Goal: Task Accomplishment & Management: Manage account settings

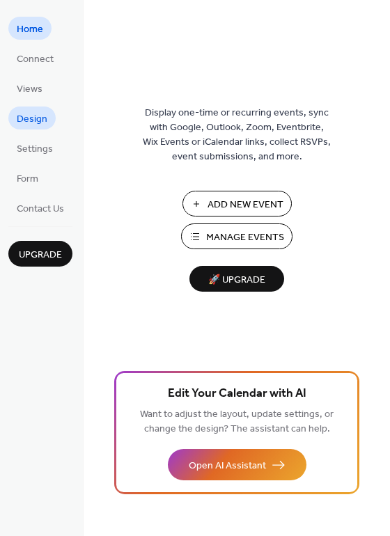
click at [33, 117] on span "Design" at bounding box center [32, 119] width 31 height 15
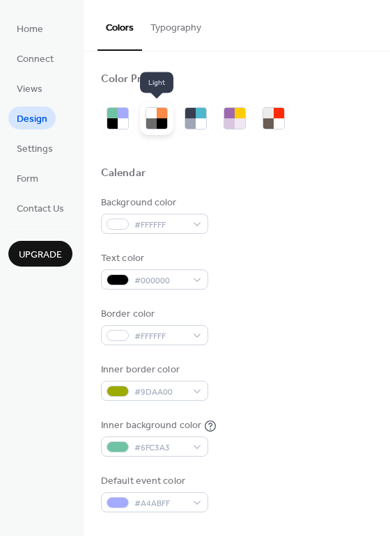
click at [154, 127] on div at bounding box center [151, 123] width 10 height 10
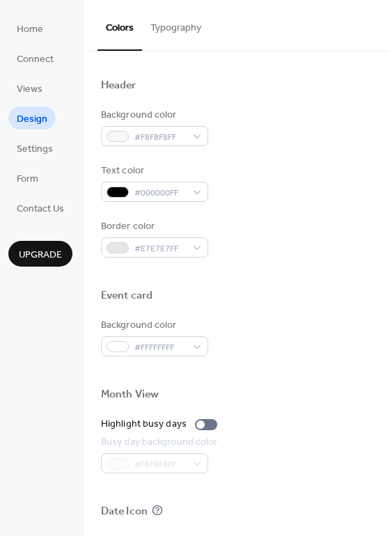
scroll to position [398, 0]
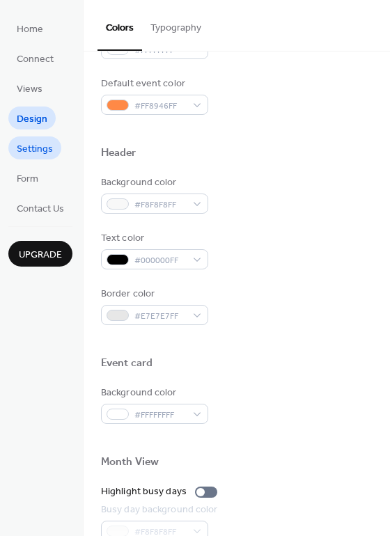
click at [32, 146] on span "Settings" at bounding box center [35, 149] width 36 height 15
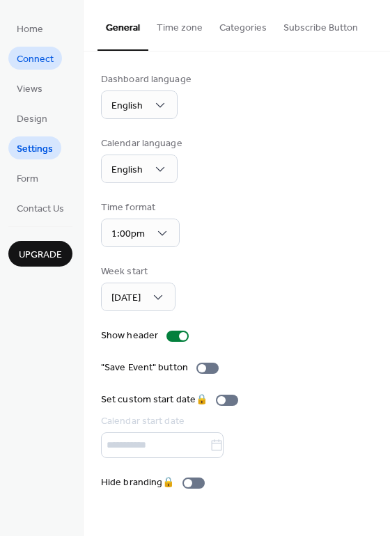
click at [35, 59] on span "Connect" at bounding box center [35, 59] width 37 height 15
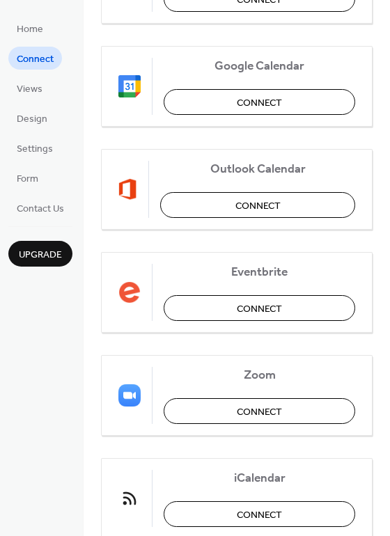
scroll to position [258, 0]
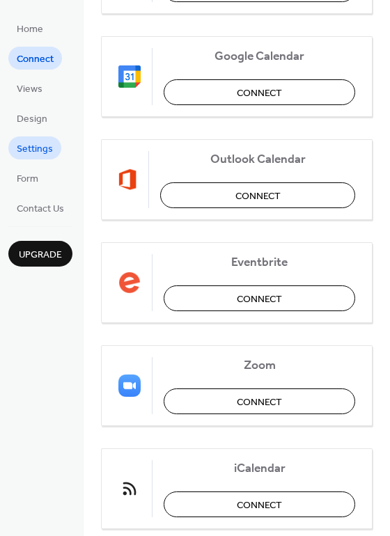
click at [39, 146] on span "Settings" at bounding box center [35, 149] width 36 height 15
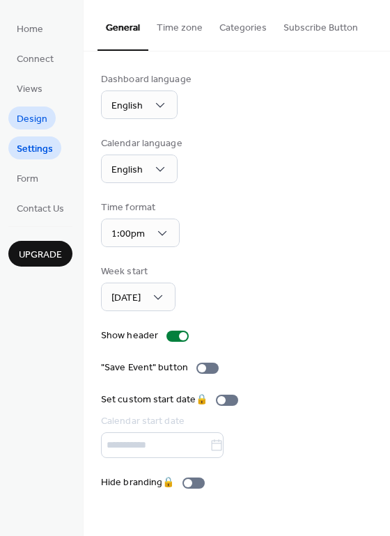
click at [33, 127] on span "Design" at bounding box center [32, 119] width 31 height 15
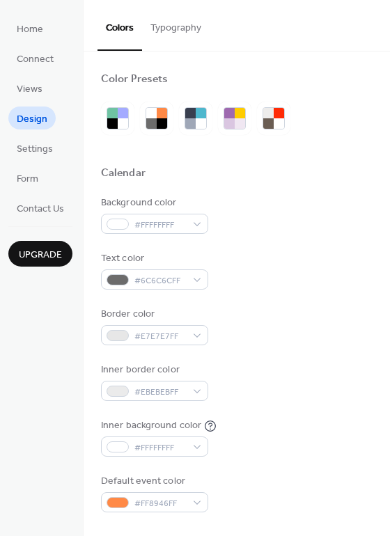
click at [173, 36] on button "Typography" at bounding box center [176, 24] width 68 height 49
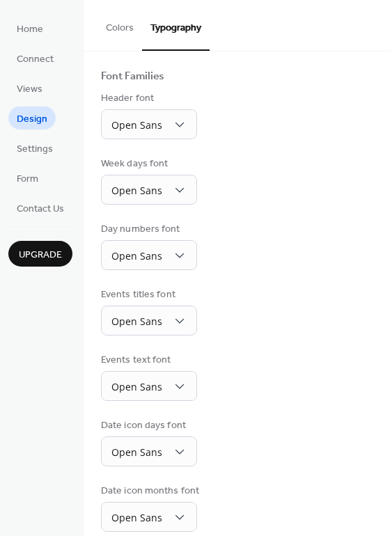
scroll to position [102, 0]
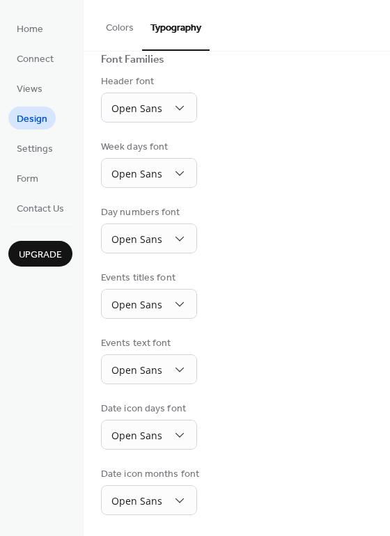
click at [123, 29] on button "Colors" at bounding box center [119, 24] width 45 height 49
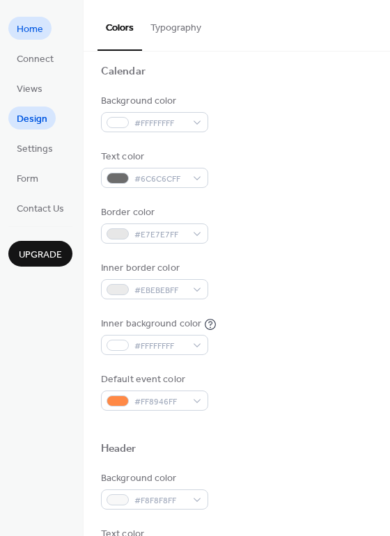
click at [36, 26] on span "Home" at bounding box center [30, 29] width 26 height 15
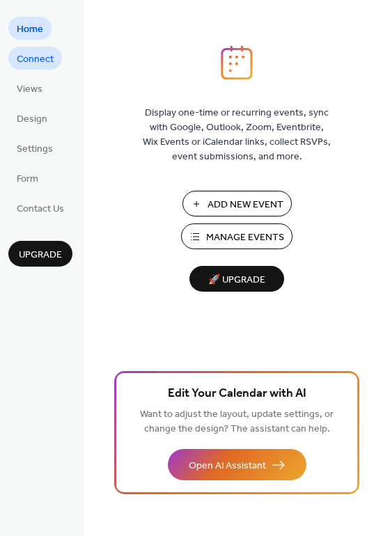
click at [45, 63] on span "Connect" at bounding box center [35, 59] width 37 height 15
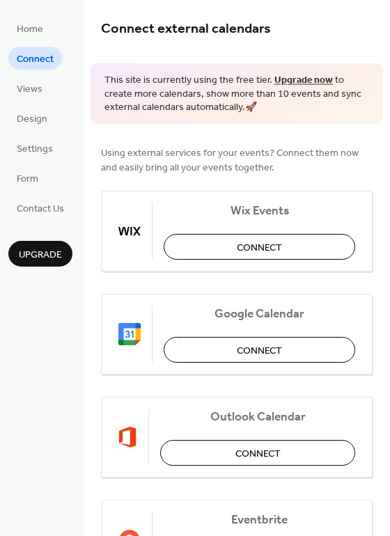
click at [42, 100] on ul "Home Connect Views Design Settings Form Contact Us" at bounding box center [40, 118] width 64 height 203
click at [40, 93] on span "Views" at bounding box center [30, 89] width 26 height 15
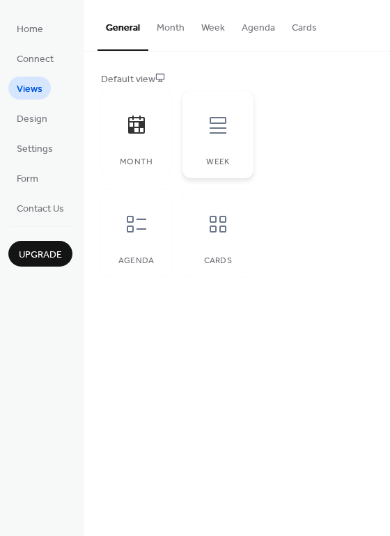
click at [217, 135] on icon at bounding box center [218, 125] width 22 height 22
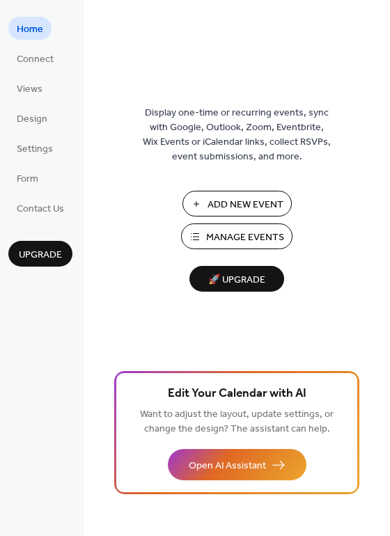
click at [256, 240] on span "Manage Events" at bounding box center [245, 237] width 78 height 15
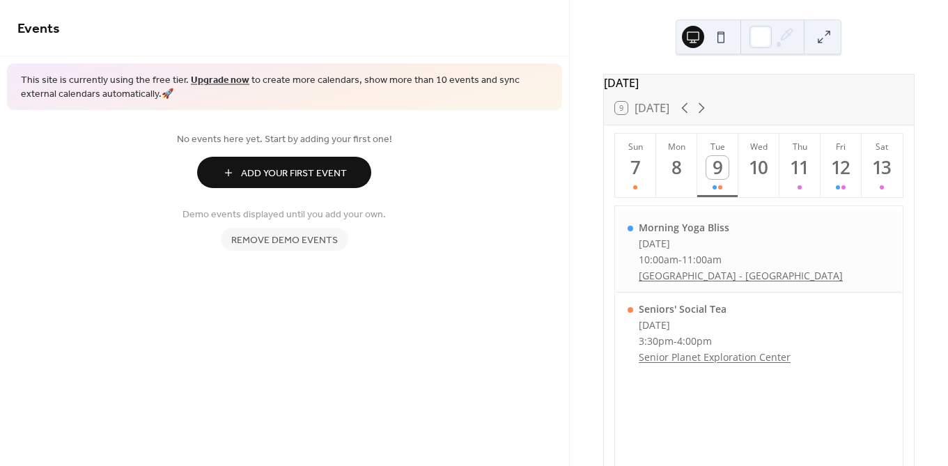
click at [685, 281] on link "[GEOGRAPHIC_DATA] - [GEOGRAPHIC_DATA]" at bounding box center [741, 275] width 204 height 13
click at [840, 241] on div "Morning Yoga Bliss Tuesday, September 9, 2025 10:00am - 11:00am Central Park - …" at bounding box center [758, 251] width 284 height 81
click at [327, 174] on span "Add Your First Event" at bounding box center [294, 173] width 106 height 15
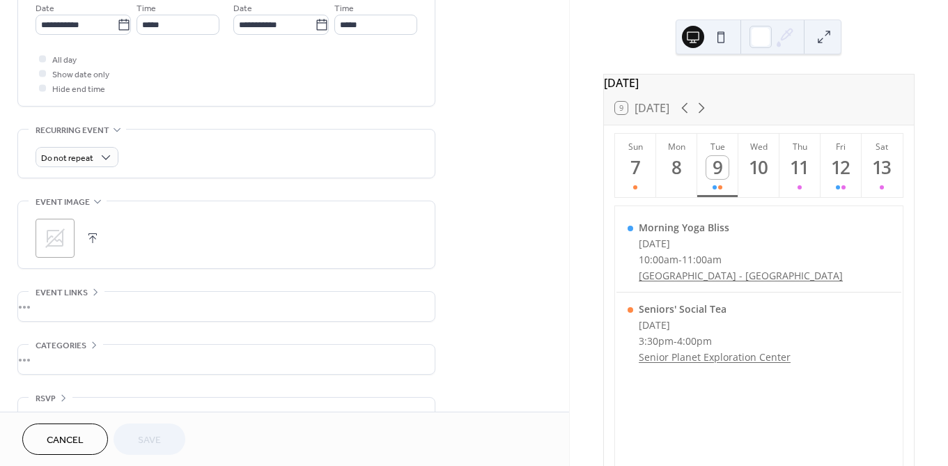
scroll to position [518, 0]
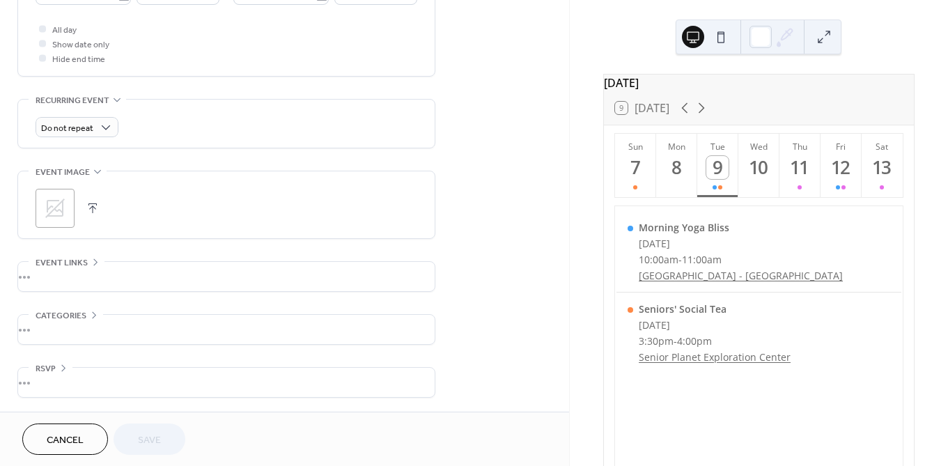
click at [45, 278] on div "•••" at bounding box center [226, 276] width 416 height 29
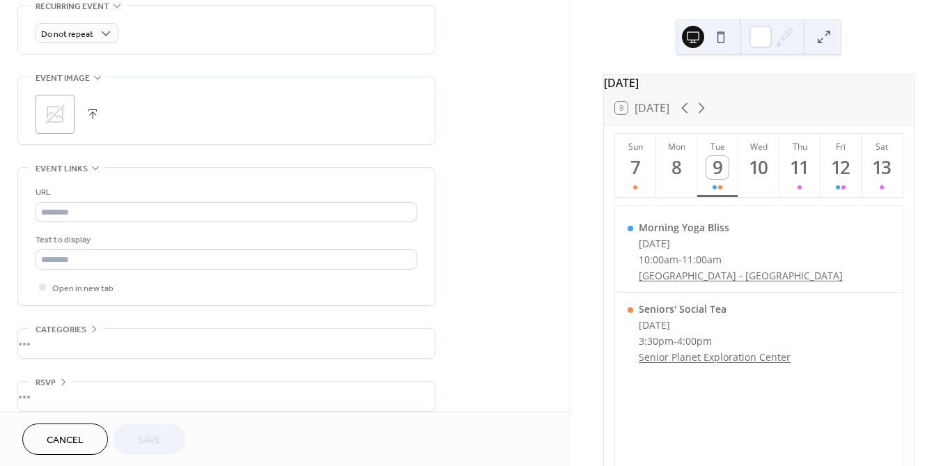
scroll to position [626, 0]
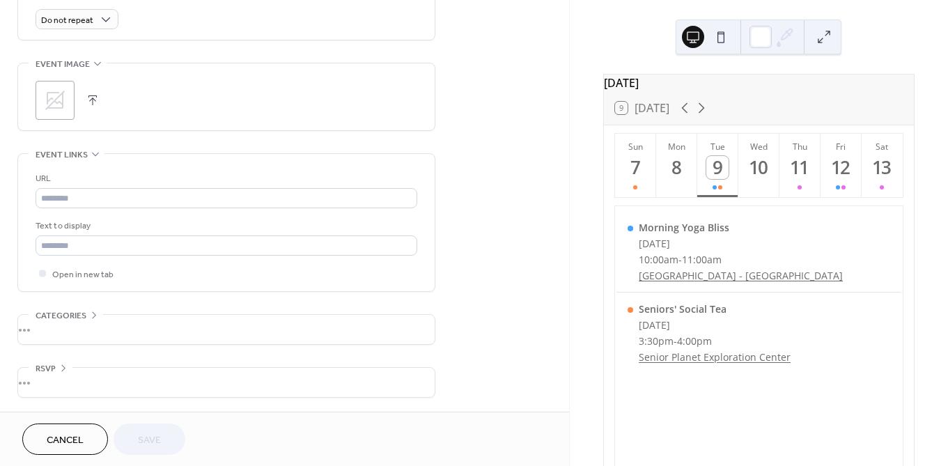
click at [47, 327] on div "•••" at bounding box center [226, 329] width 416 height 29
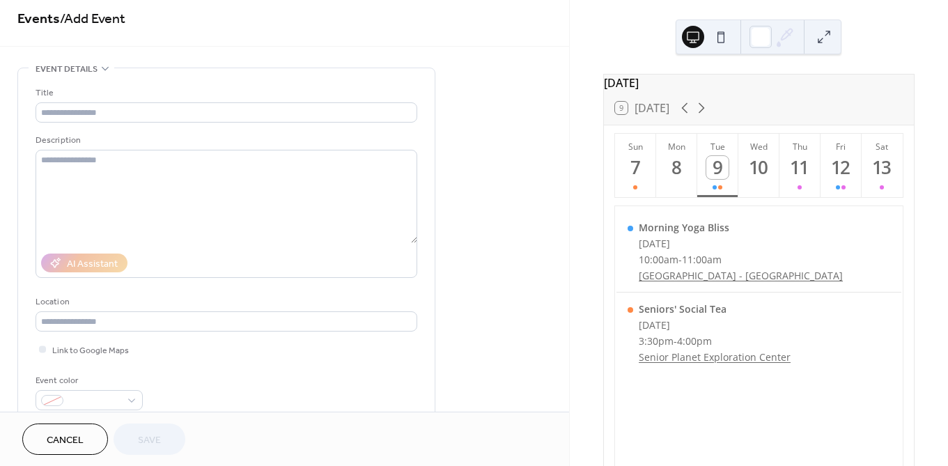
scroll to position [0, 0]
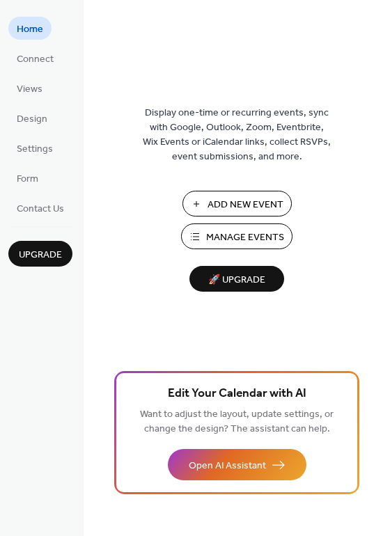
click at [238, 230] on span "Manage Events" at bounding box center [245, 237] width 78 height 15
click at [252, 281] on span "🚀 Upgrade" at bounding box center [237, 280] width 78 height 19
